Goal: Obtain resource: Download file/media

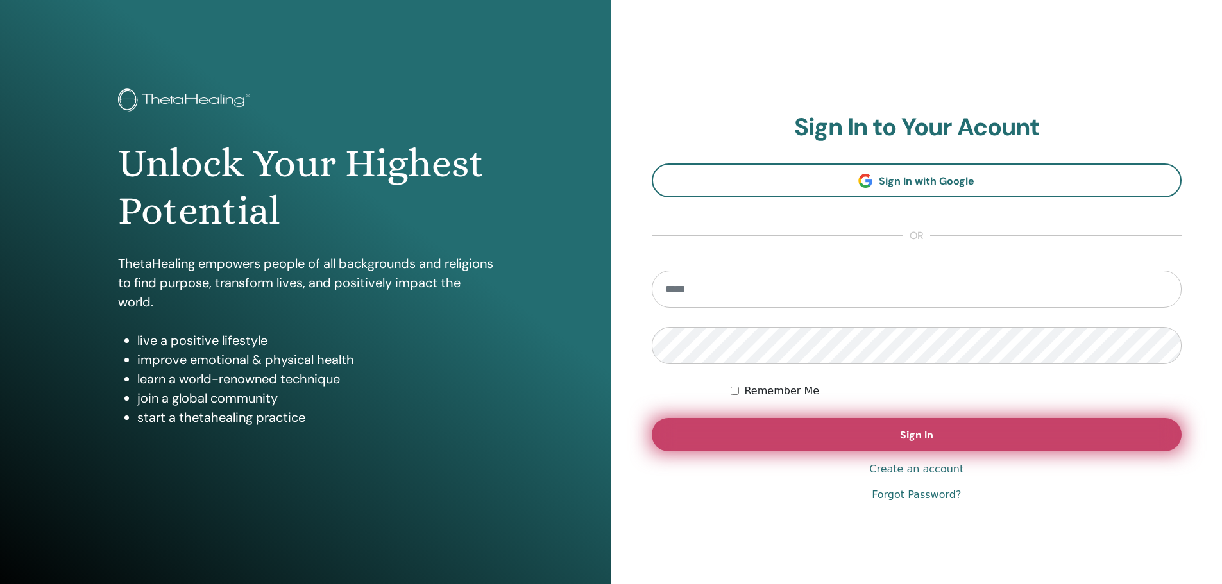
type input "**********"
click at [953, 443] on button "Sign In" at bounding box center [917, 434] width 530 height 33
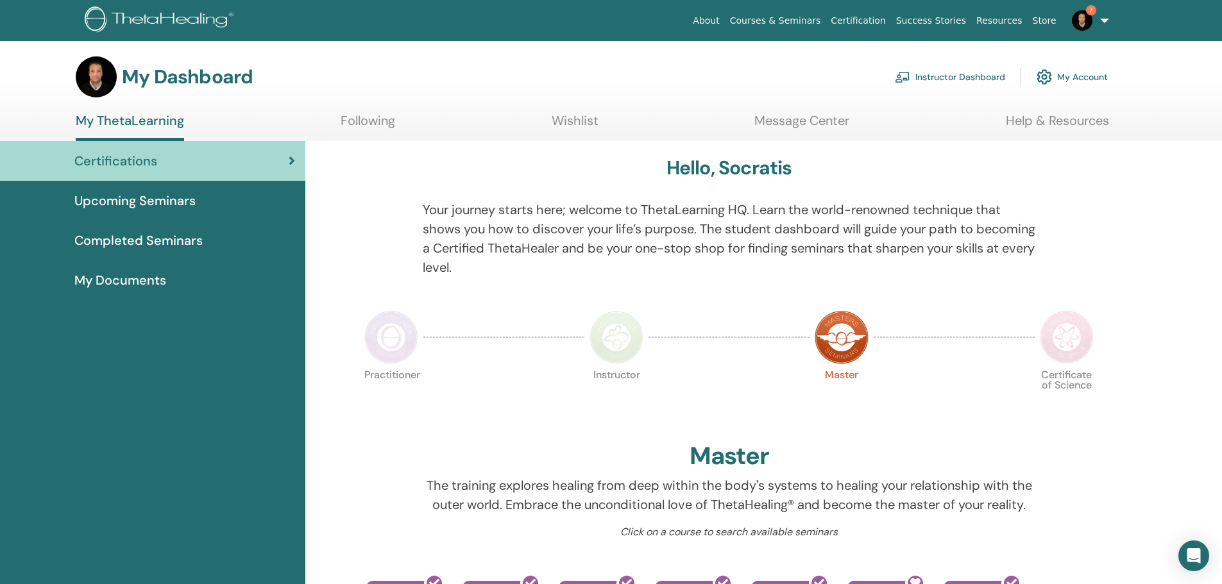
click at [112, 237] on span "Completed Seminars" at bounding box center [138, 240] width 128 height 19
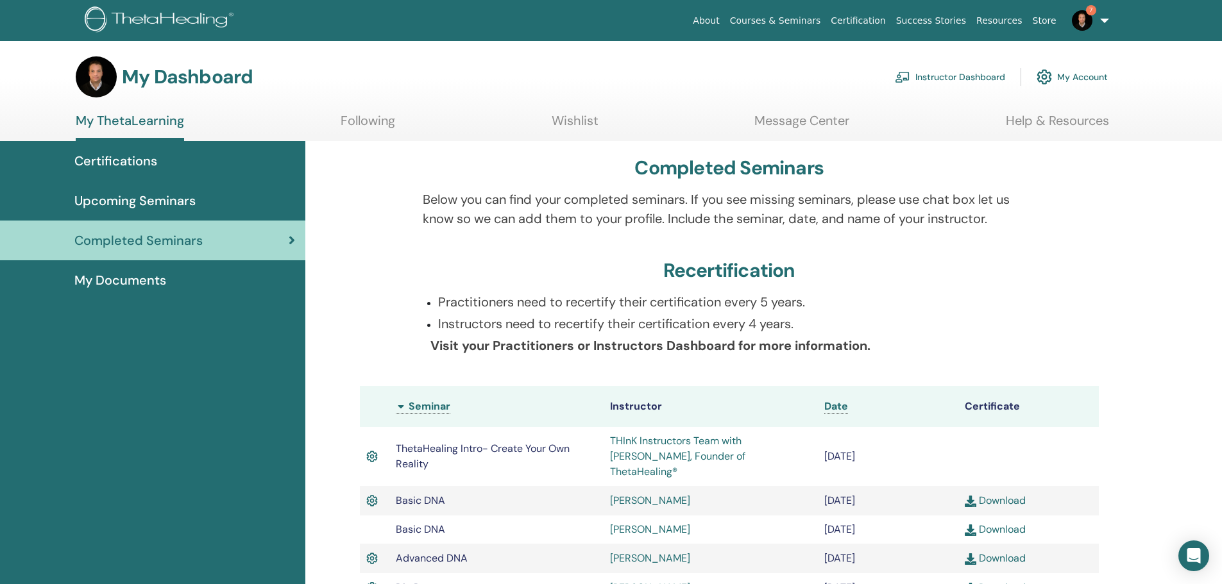
click at [147, 277] on span "My Documents" at bounding box center [120, 280] width 92 height 19
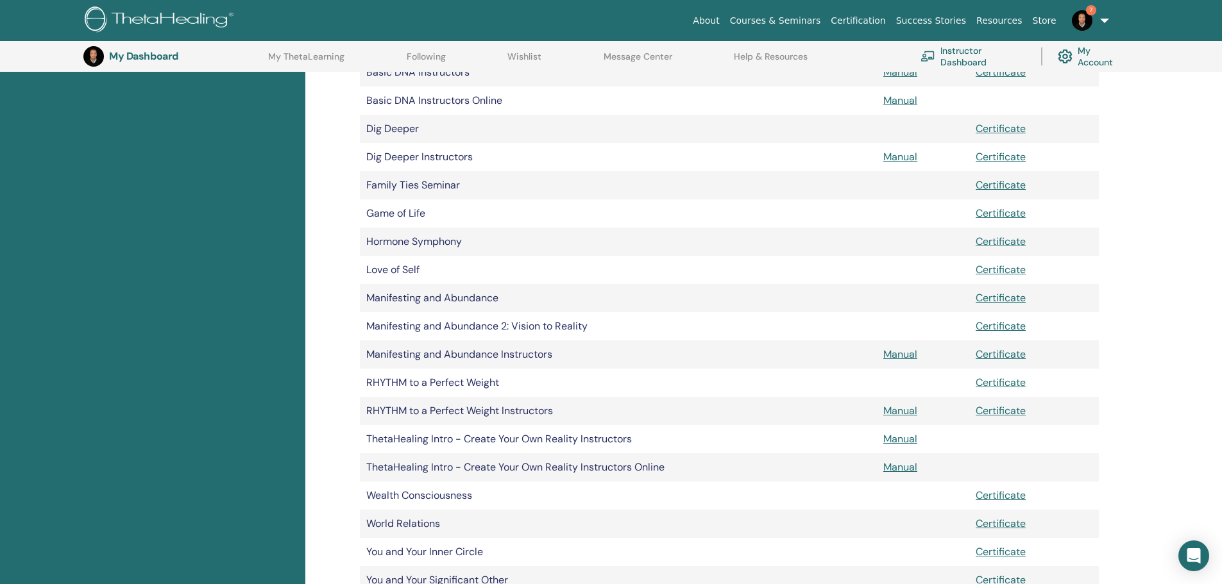
scroll to position [362, 0]
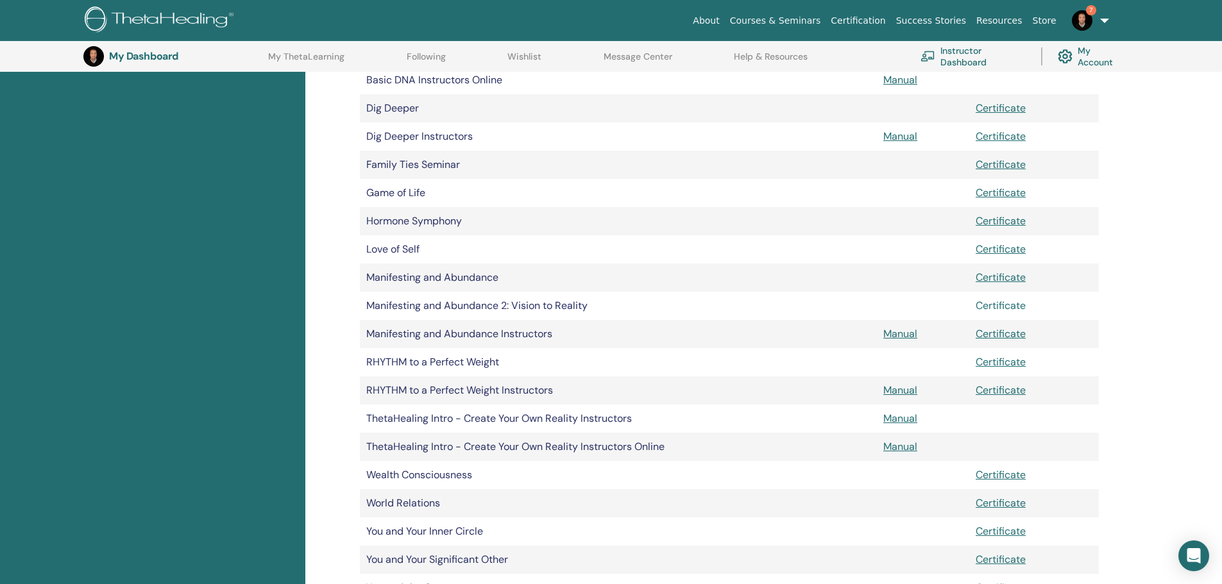
click at [999, 308] on link "Certificate" at bounding box center [1000, 305] width 50 height 13
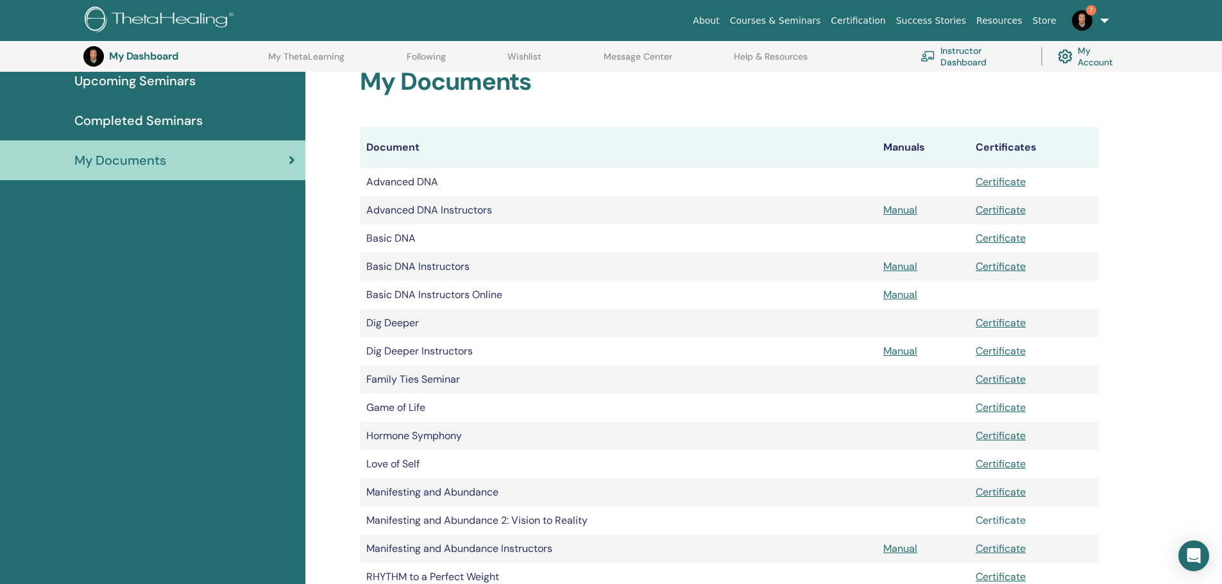
scroll to position [123, 0]
